Goal: Transaction & Acquisition: Purchase product/service

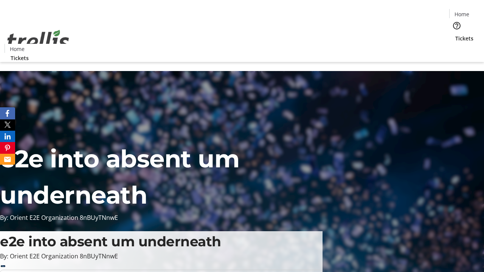
click at [455, 34] on span "Tickets" at bounding box center [464, 38] width 18 height 8
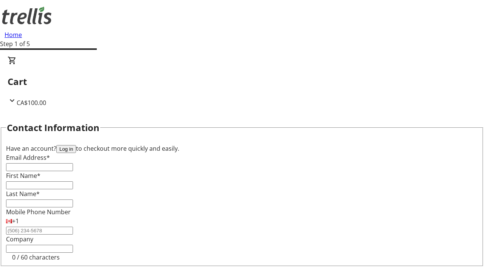
type input "FREE"
type input "[EMAIL_ADDRESS][DOMAIN_NAME]"
type input "[GEOGRAPHIC_DATA]"
type input "[PERSON_NAME]"
